Goal: Task Accomplishment & Management: Manage account settings

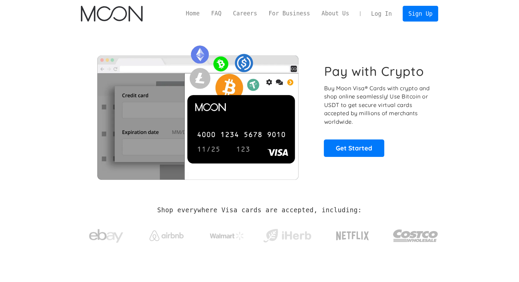
click at [380, 14] on link "Log In" at bounding box center [382, 13] width 32 height 15
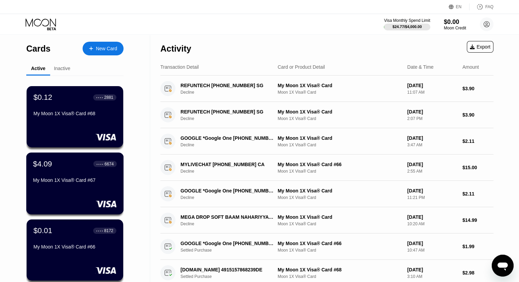
click at [52, 178] on div "$4.09 ● ● ● ● 6674 My Moon 1X Visa® Card #67" at bounding box center [75, 172] width 84 height 26
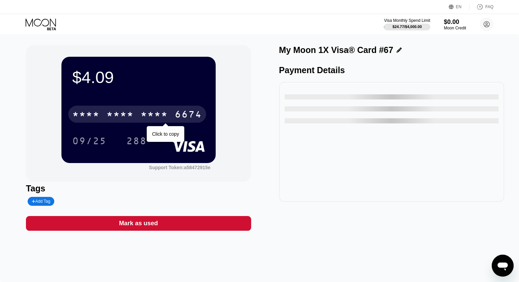
click at [178, 114] on div "6674" at bounding box center [188, 115] width 27 height 11
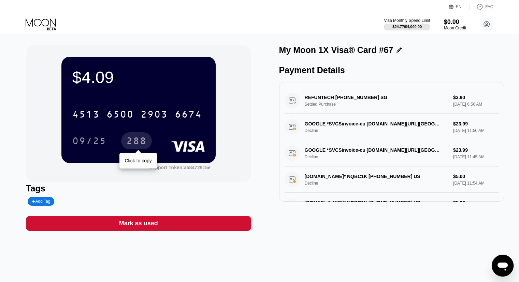
click at [145, 144] on div "288" at bounding box center [136, 141] width 20 height 11
